Goal: Information Seeking & Learning: Learn about a topic

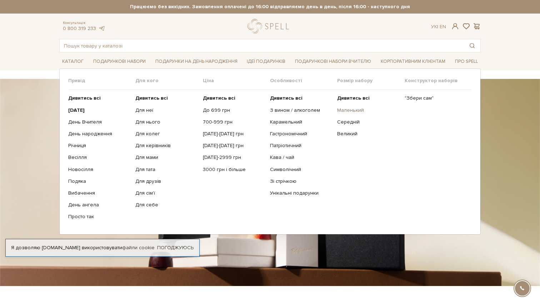
click at [352, 109] on link "Маленький" at bounding box center [368, 110] width 62 height 6
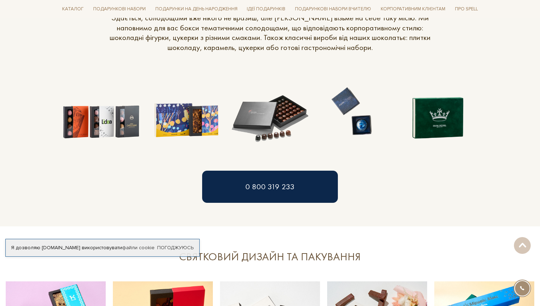
scroll to position [631, 0]
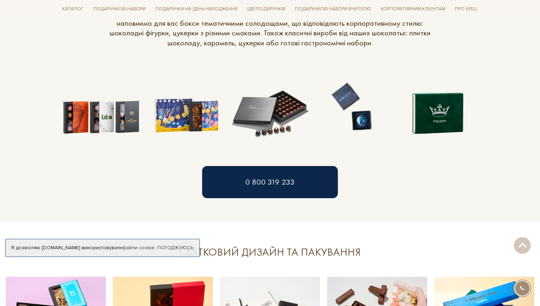
click at [434, 122] on img at bounding box center [438, 107] width 84 height 84
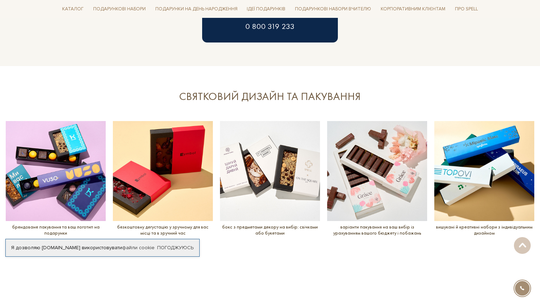
scroll to position [830, 0]
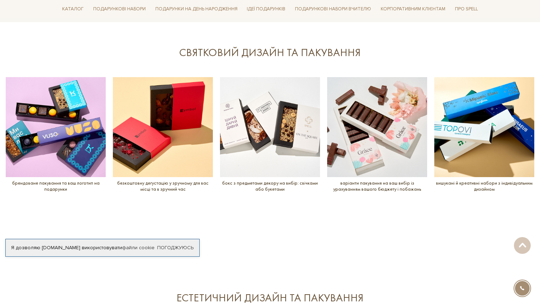
click at [296, 174] on img at bounding box center [270, 127] width 100 height 100
click at [262, 187] on p "бокс з предметами декору на вибір: свічками або букетами" at bounding box center [270, 186] width 100 height 12
click at [361, 148] on img at bounding box center [377, 127] width 100 height 100
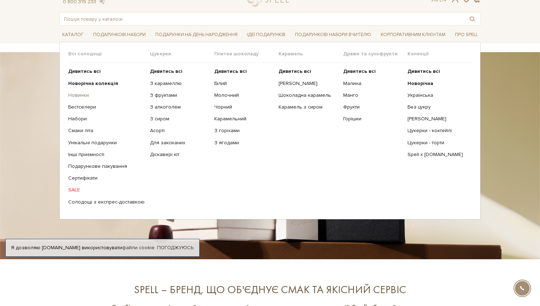
scroll to position [27, 0]
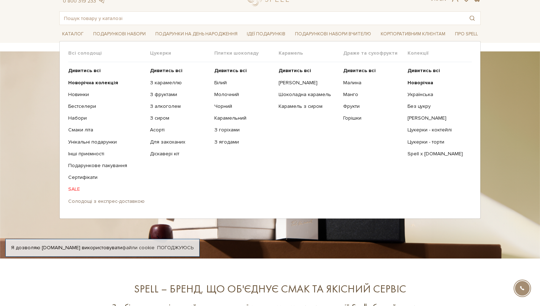
click at [92, 202] on link "Солодощі з експрес-доставкою" at bounding box center [106, 201] width 76 height 6
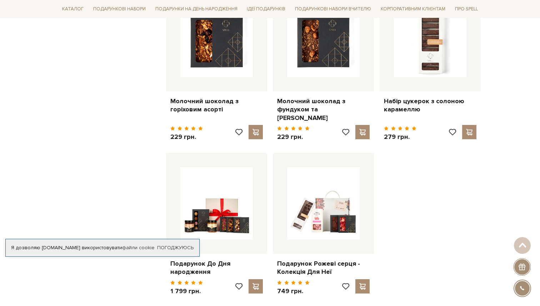
scroll to position [926, 0]
